Goal: Transaction & Acquisition: Subscribe to service/newsletter

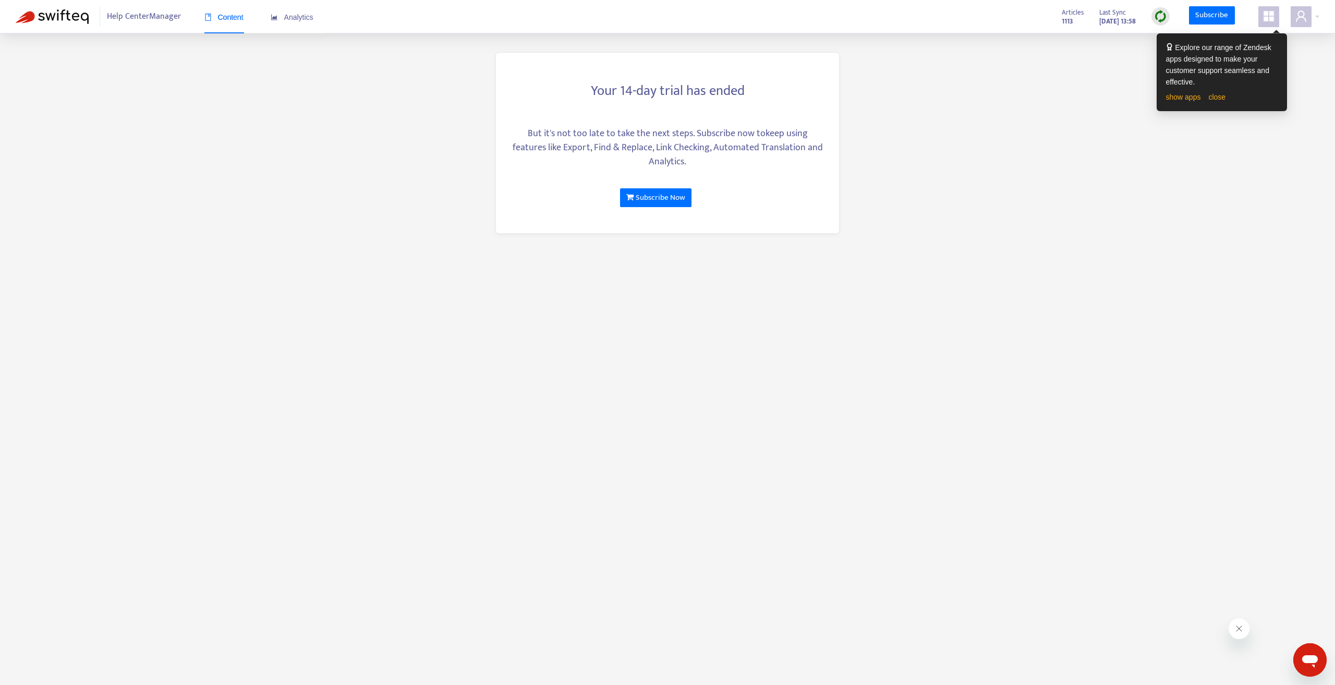
click at [911, 169] on main "Your 14-day trial has ended But it's not too late to take the next steps. Subsc…" at bounding box center [667, 342] width 1335 height 685
click at [1048, 194] on main "Your 14-day trial has ended But it's not too late to take the next steps. Subsc…" at bounding box center [667, 342] width 1335 height 685
click at [265, 143] on main "Your 14-day trial has ended But it's not too late to take the next steps. Subsc…" at bounding box center [667, 342] width 1335 height 685
drag, startPoint x: 977, startPoint y: 111, endPoint x: 1023, endPoint y: 100, distance: 46.8
click at [982, 109] on main "Your 14-day trial has ended But it's not too late to take the next steps. Subsc…" at bounding box center [667, 342] width 1335 height 685
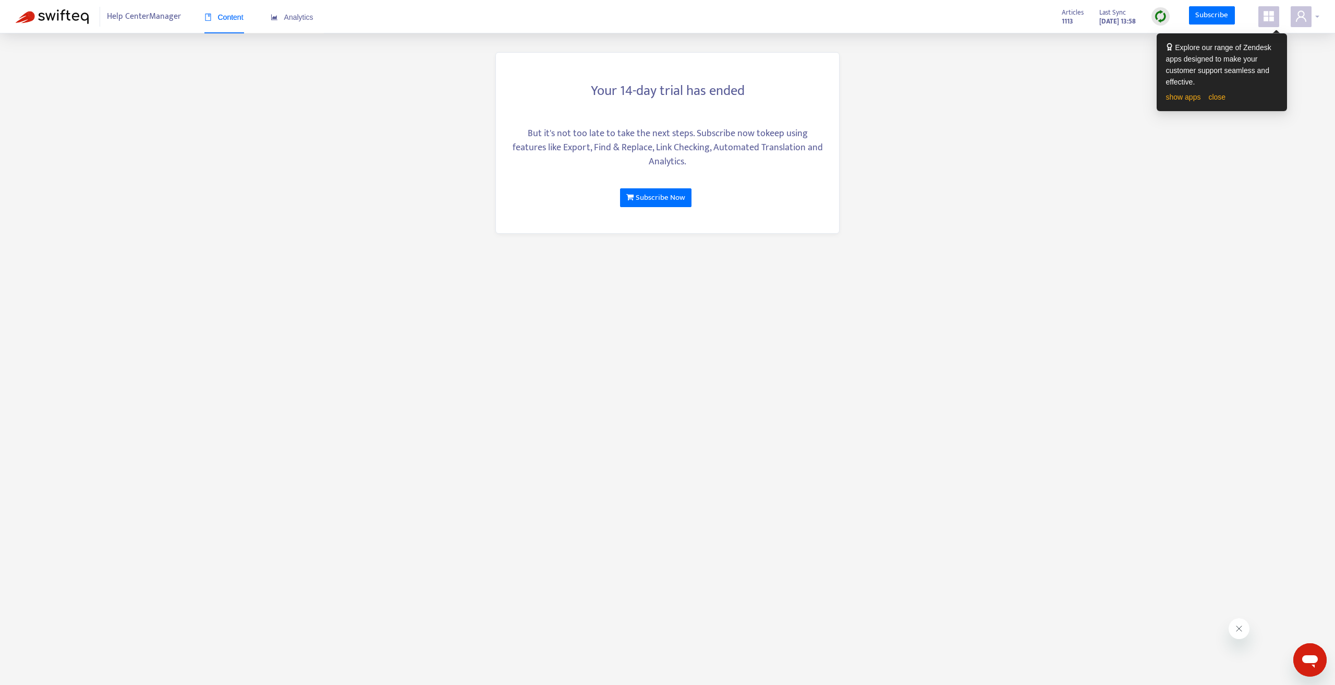
click at [1295, 22] on icon "user" at bounding box center [1301, 16] width 13 height 13
click at [1146, 171] on main "Your 14-day trial has ended But it's not too late to take the next steps. Subsc…" at bounding box center [667, 342] width 1335 height 685
click at [1113, 201] on main "Your 14-day trial has ended But it's not too late to take the next steps. Subsc…" at bounding box center [667, 342] width 1335 height 685
click at [1296, 16] on icon "user" at bounding box center [1301, 16] width 13 height 13
click at [1217, 98] on link "close" at bounding box center [1216, 97] width 17 height 8
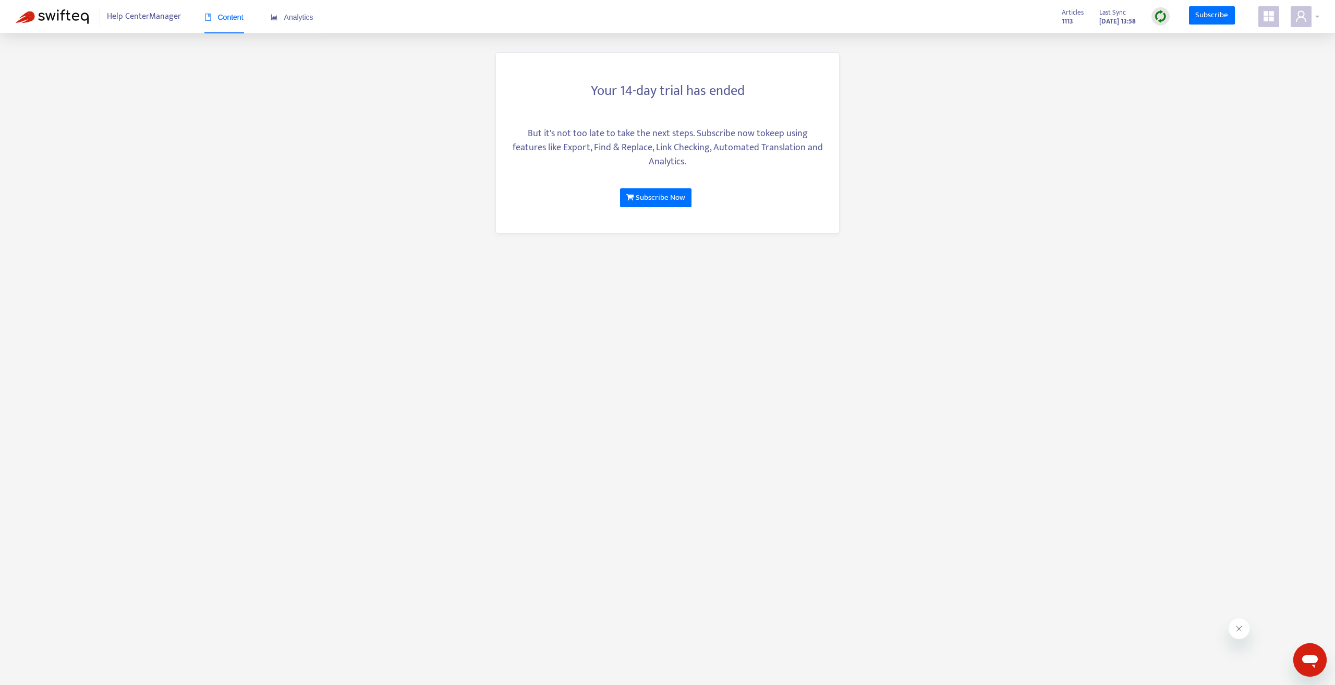
click at [1309, 15] on span at bounding box center [1301, 16] width 21 height 21
click at [1280, 41] on strong "Hello, brunella@slatescience.com" at bounding box center [1242, 44] width 76 height 23
drag, startPoint x: 958, startPoint y: 227, endPoint x: 862, endPoint y: 232, distance: 96.6
click at [956, 226] on main "Your 14-day trial has ended But it's not too late to take the next steps. Subsc…" at bounding box center [667, 342] width 1335 height 685
click at [161, 21] on span "Help Center Manager" at bounding box center [144, 17] width 74 height 20
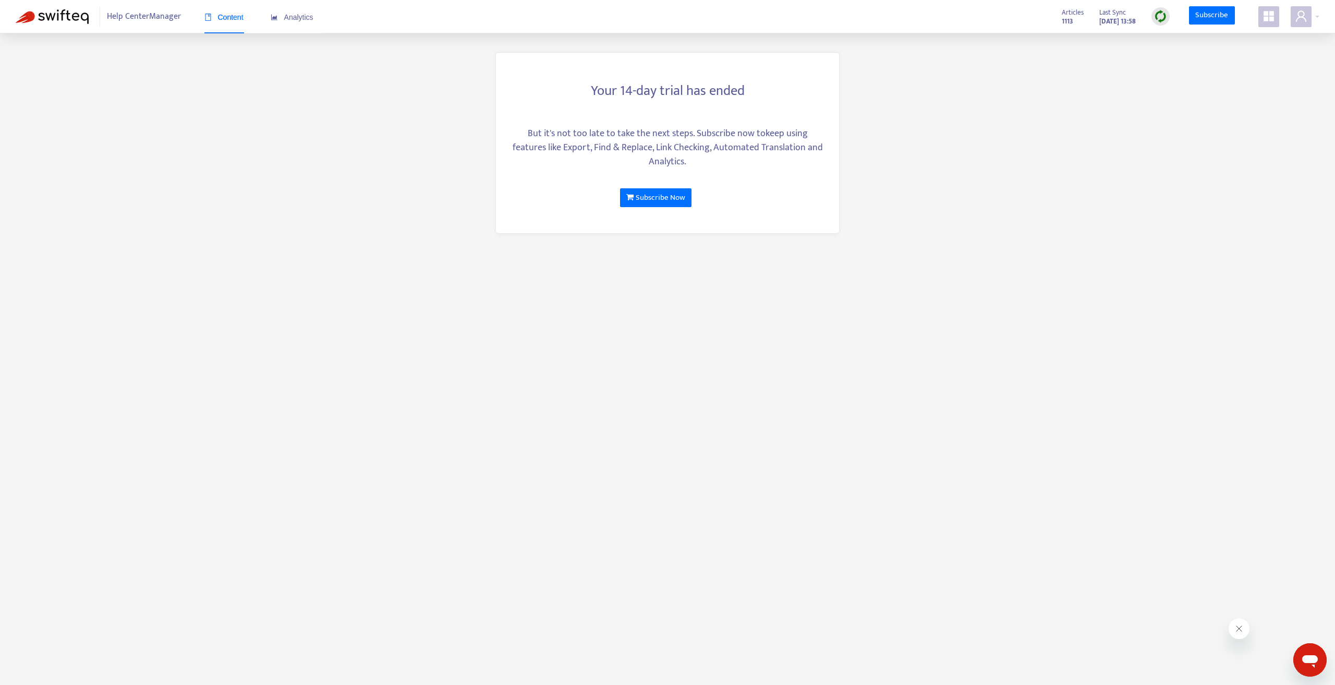
drag, startPoint x: 1206, startPoint y: 119, endPoint x: 1206, endPoint y: 112, distance: 7.3
click at [1206, 116] on main "Your 14-day trial has ended But it's not too late to take the next steps. Subsc…" at bounding box center [667, 342] width 1335 height 685
click at [1201, 17] on link "Subscribe" at bounding box center [1212, 15] width 46 height 19
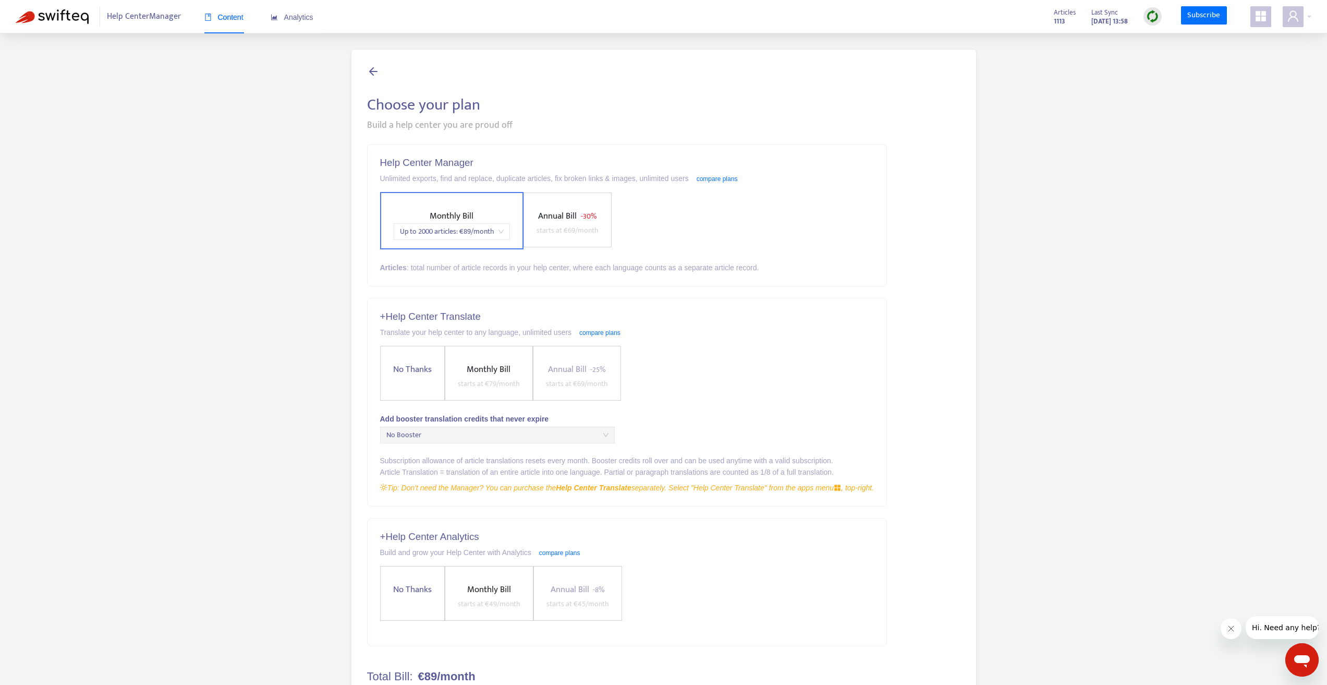
click at [128, 19] on span "Help Center Manager" at bounding box center [144, 17] width 74 height 20
click at [69, 16] on img at bounding box center [52, 16] width 73 height 15
